Goal: Information Seeking & Learning: Understand process/instructions

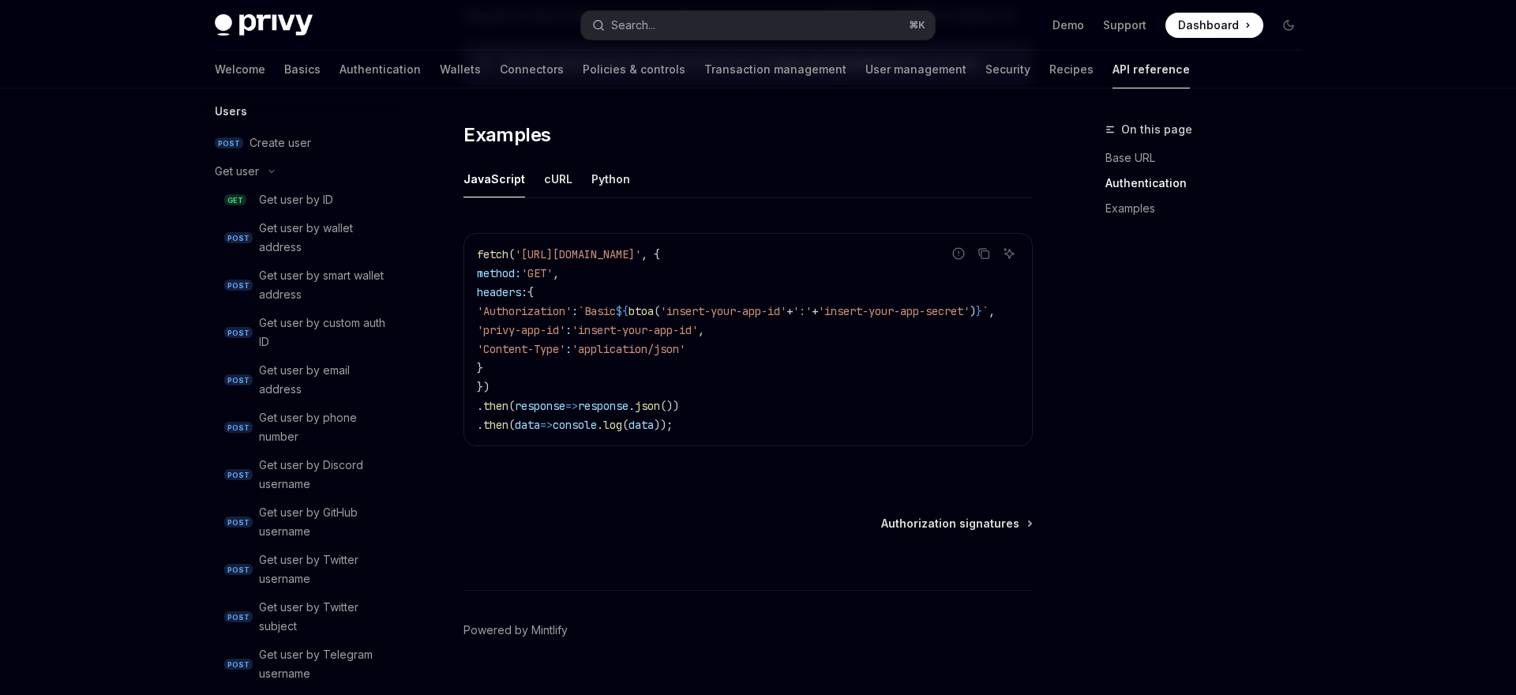
scroll to position [1543, 0]
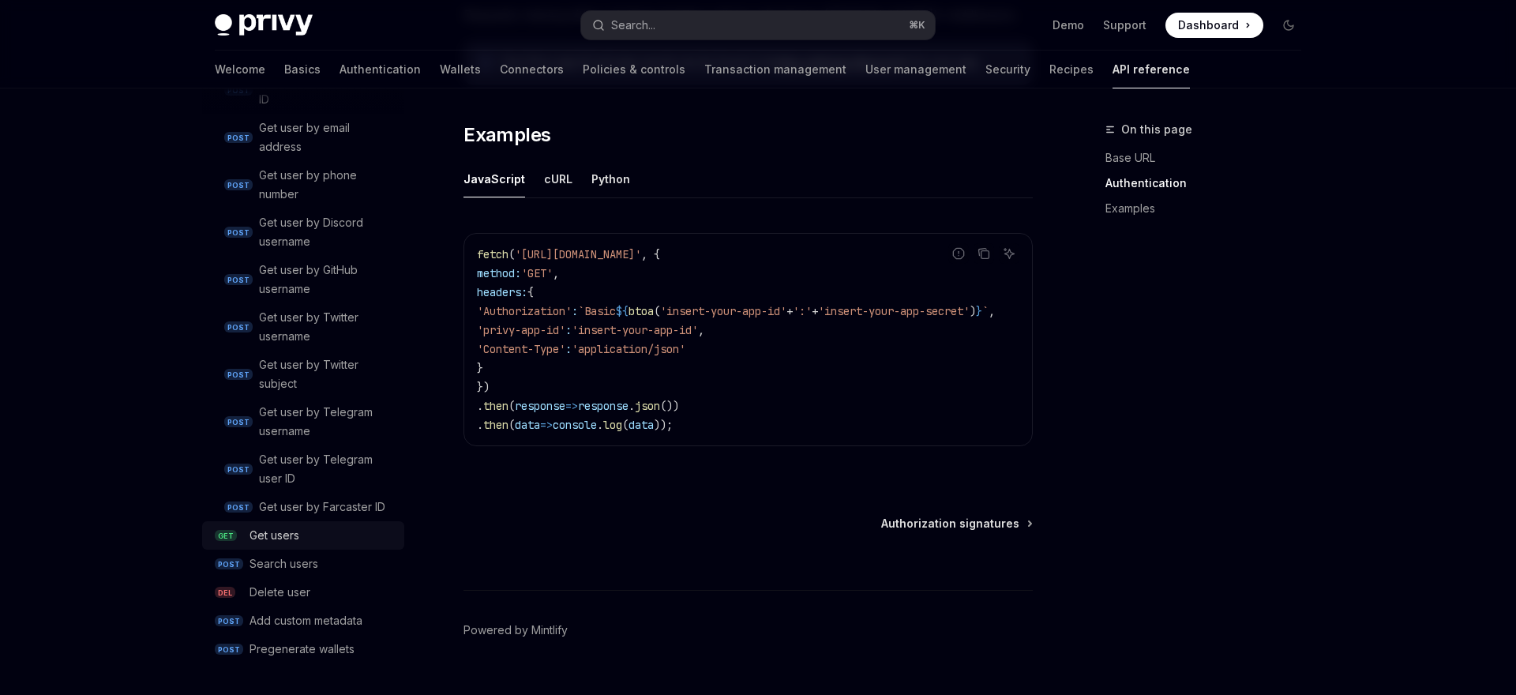
click at [302, 534] on div "Get users" at bounding box center [322, 535] width 145 height 19
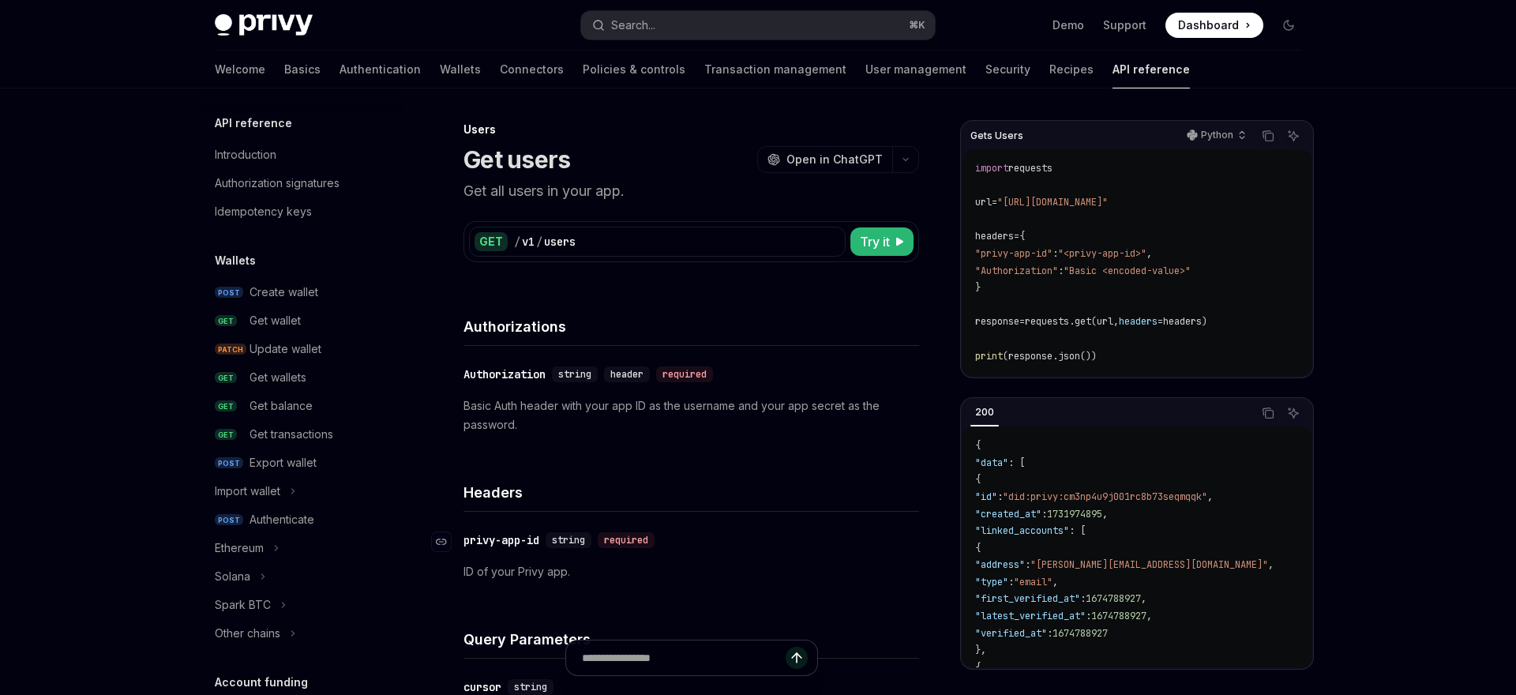
scroll to position [965, 0]
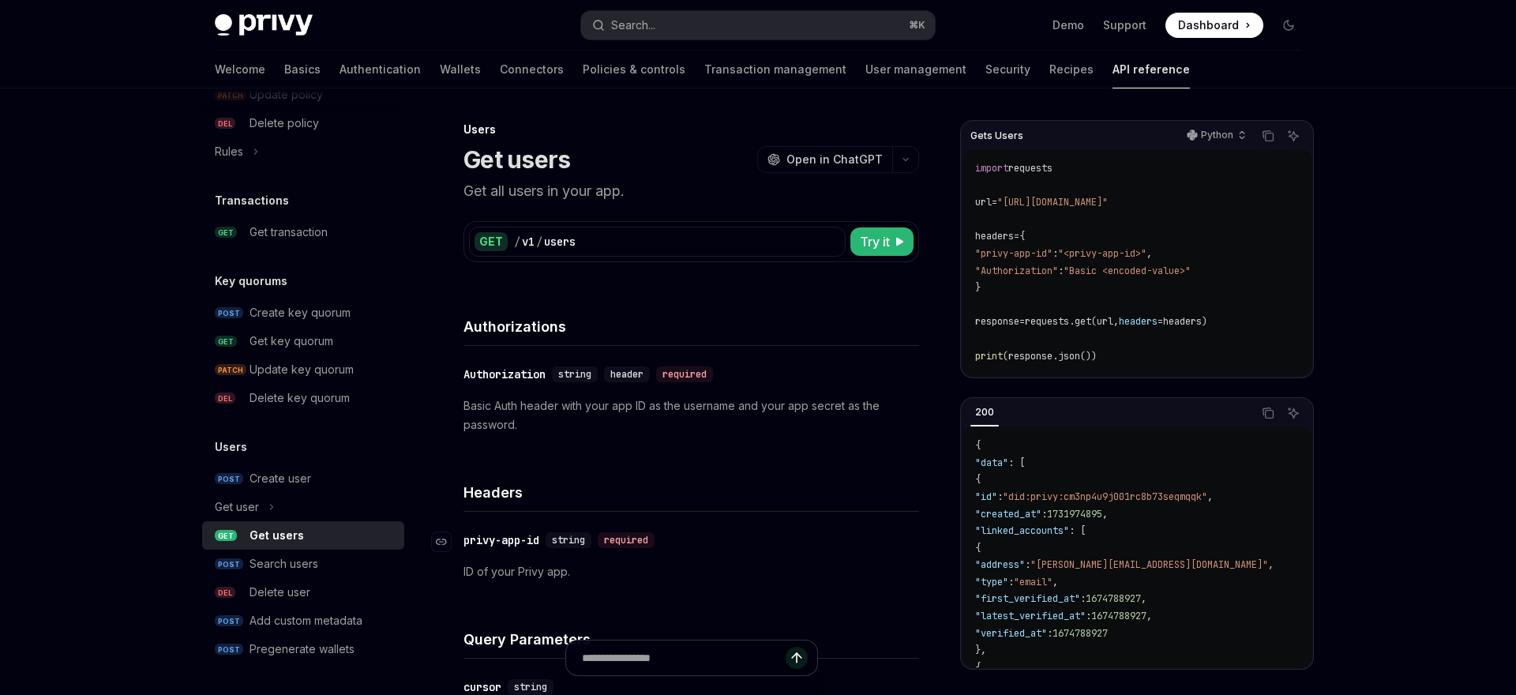
type textarea "*"
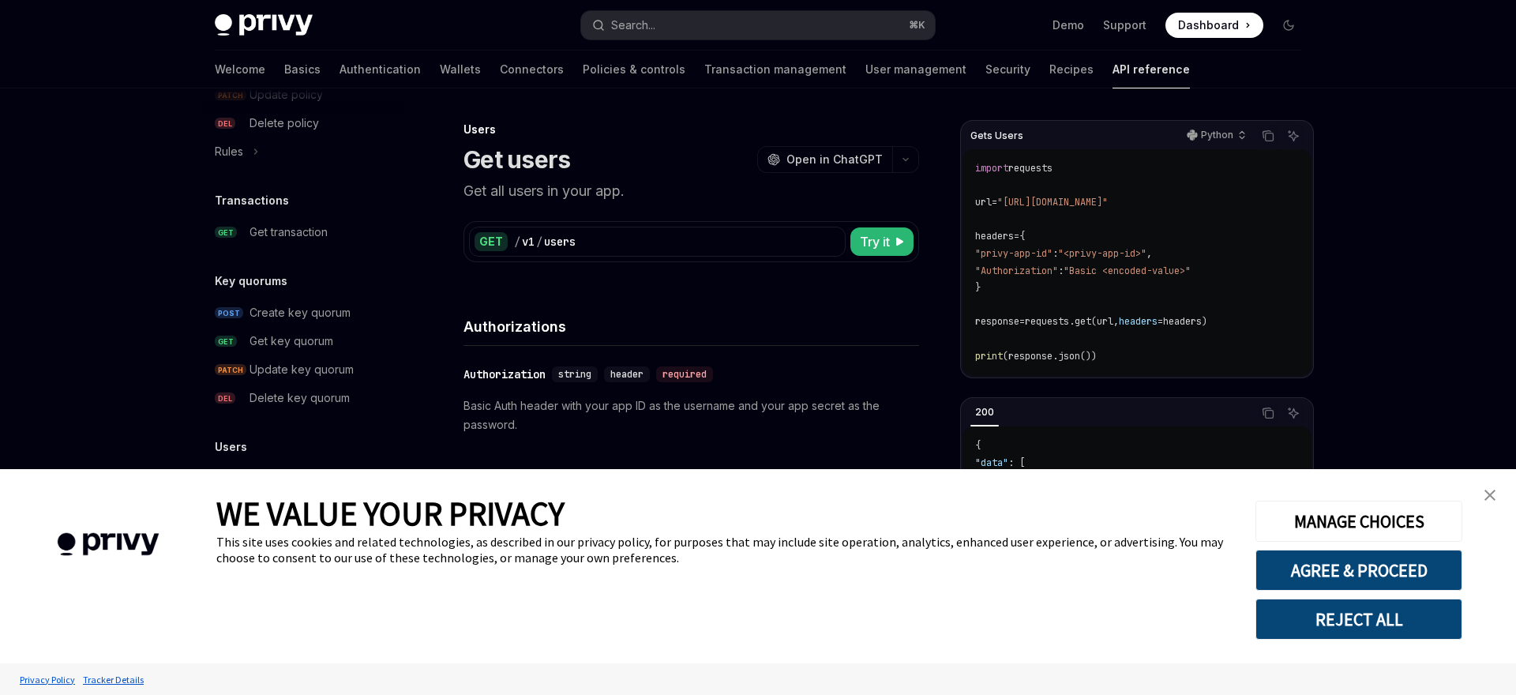
click at [1492, 497] on img "close banner" at bounding box center [1489, 495] width 11 height 11
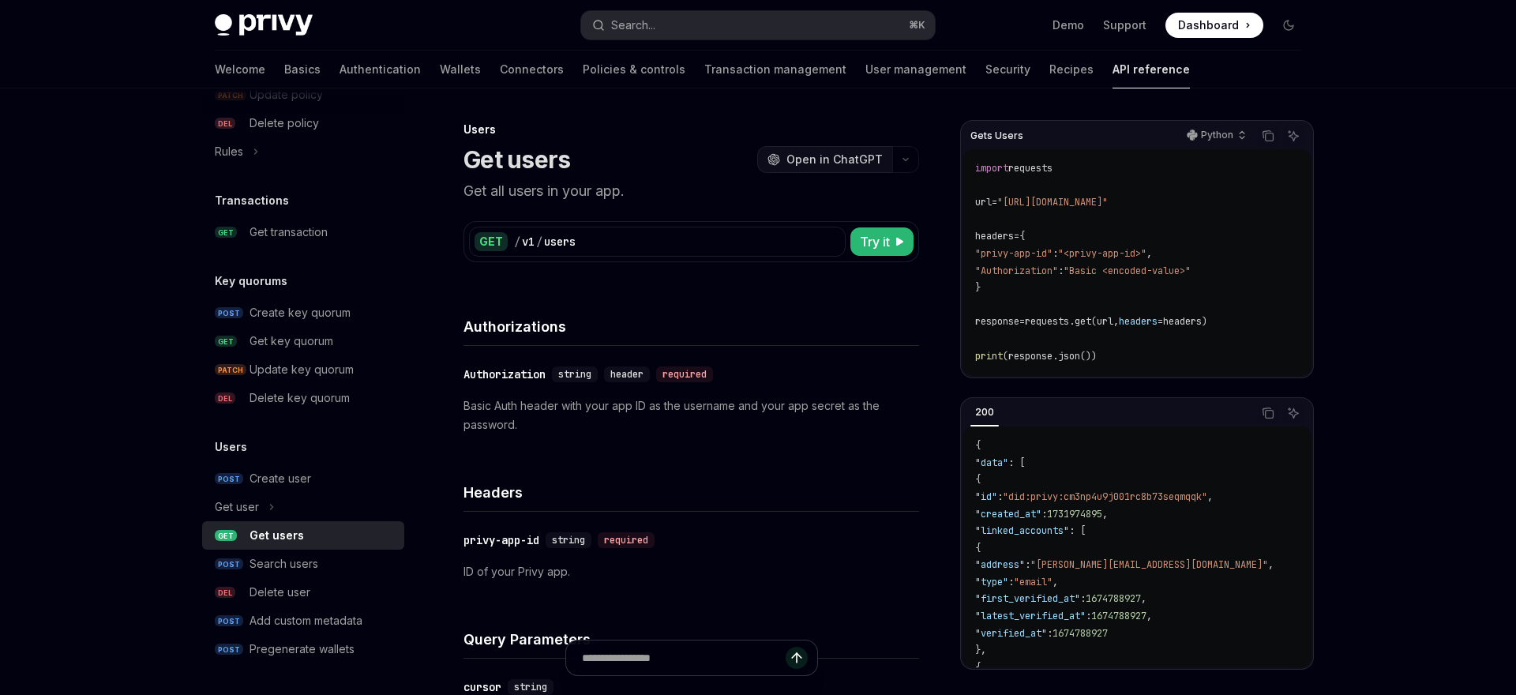
click at [850, 160] on span "Open in ChatGPT" at bounding box center [834, 160] width 96 height 16
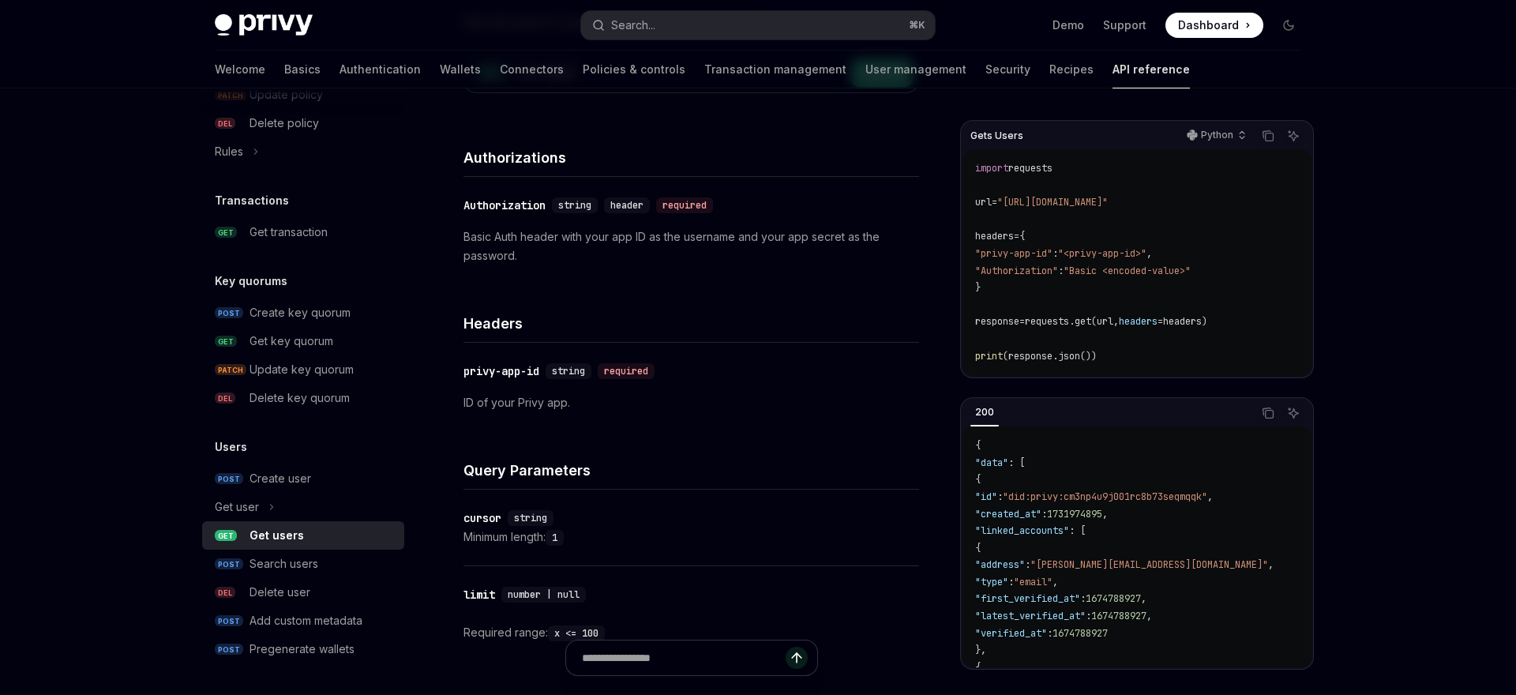
scroll to position [0, 0]
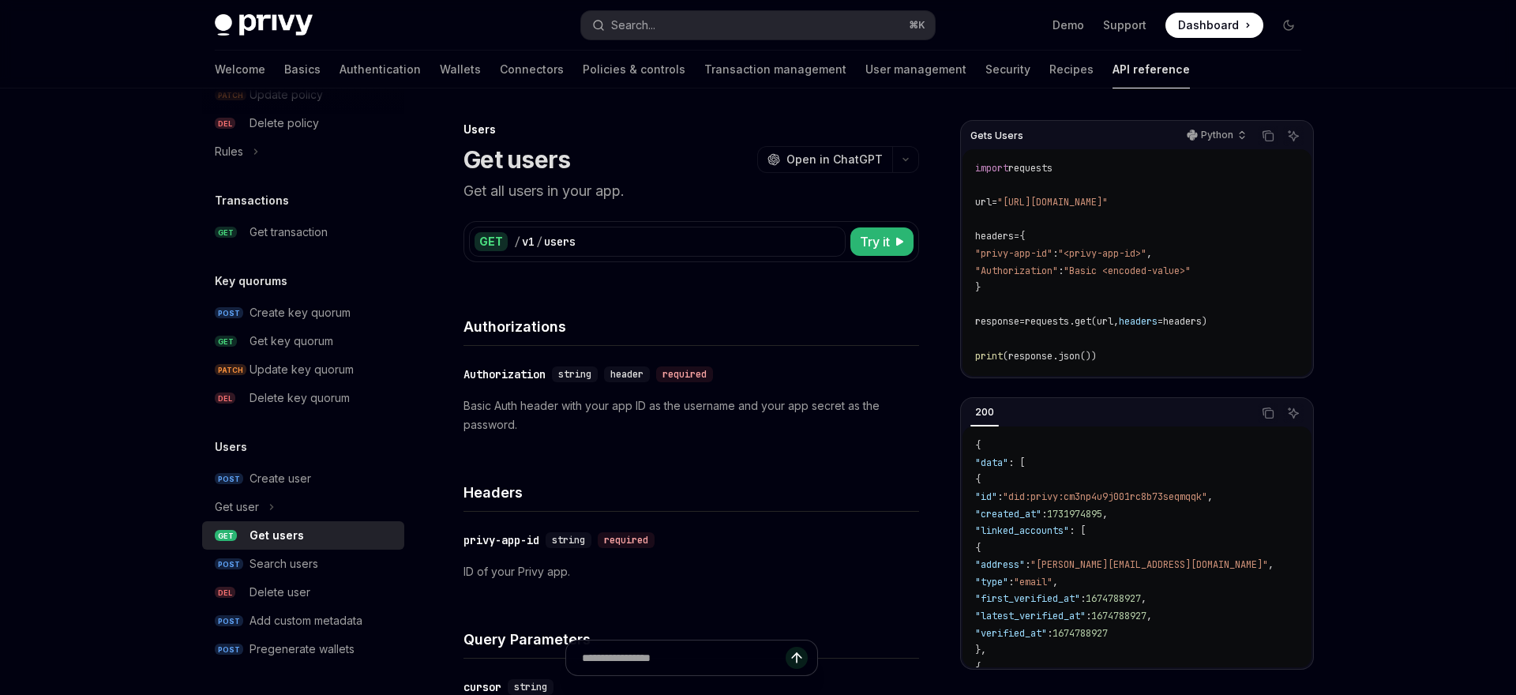
click at [737, 339] on div "Authorizations" at bounding box center [691, 316] width 456 height 58
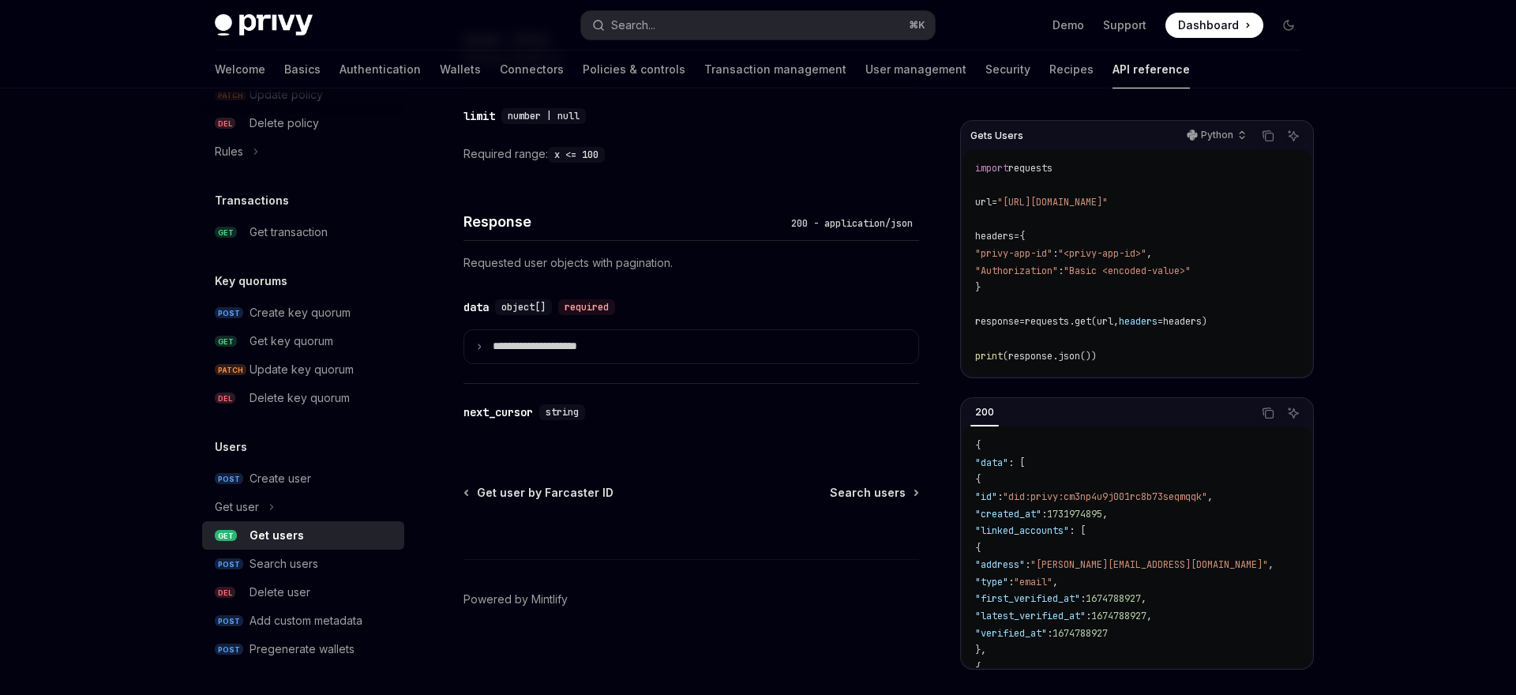
click at [595, 596] on footer "Powered by Mintlify" at bounding box center [691, 627] width 456 height 137
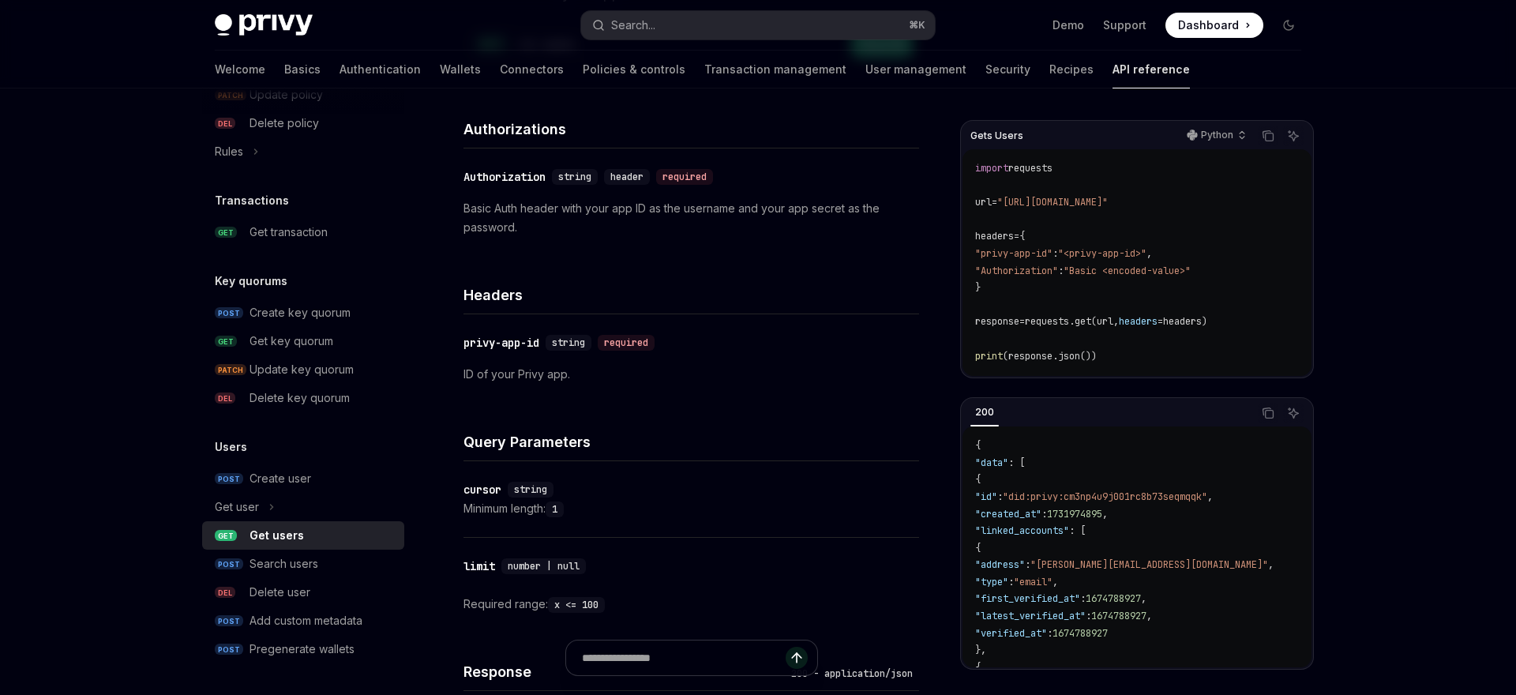
scroll to position [199, 0]
click at [616, 603] on div "Required range: x <= 100" at bounding box center [691, 602] width 456 height 19
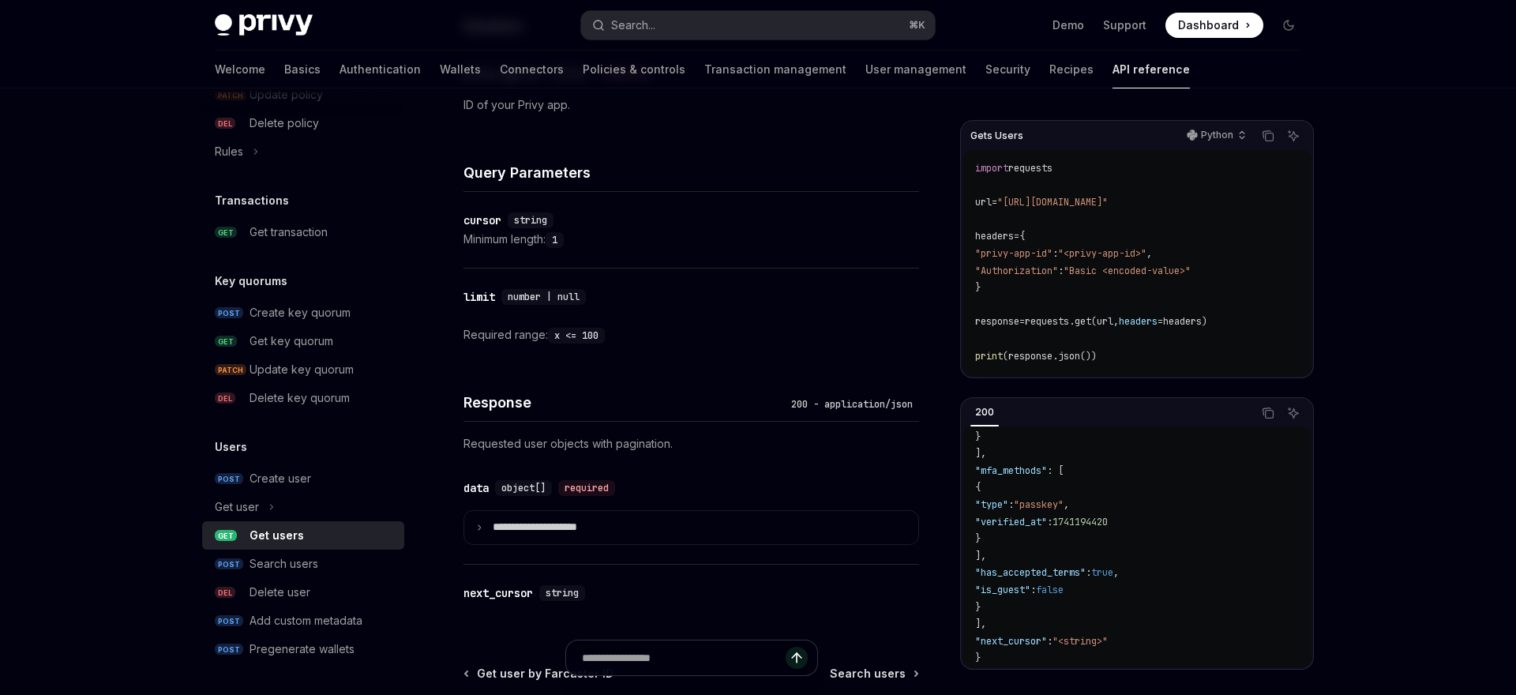
scroll to position [647, 0]
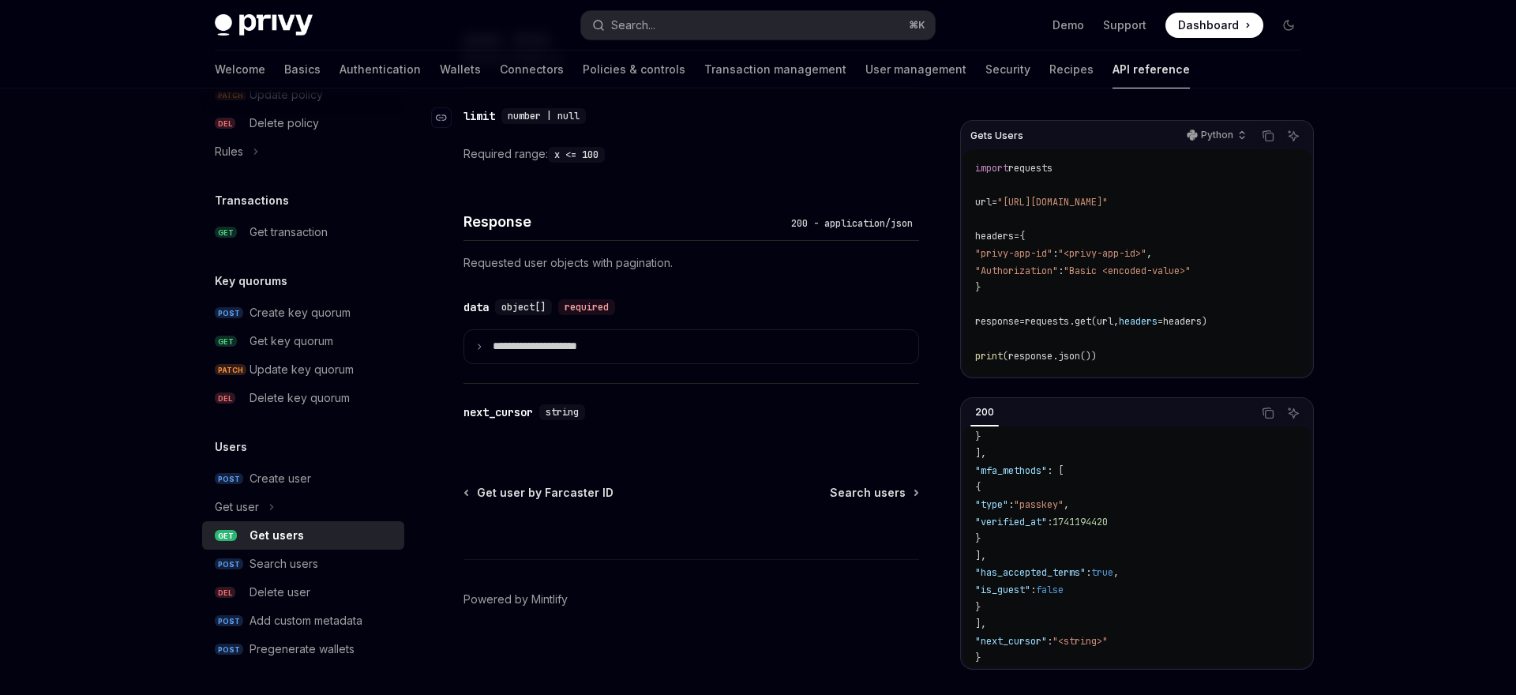
click at [723, 111] on div "​ limit number | null" at bounding box center [683, 116] width 440 height 19
click at [1281, 376] on div "import requests url = "https://api.privy.io/v1/users" headers = { "privy-app-id…" at bounding box center [1136, 262] width 349 height 227
